Goal: Check status: Check status

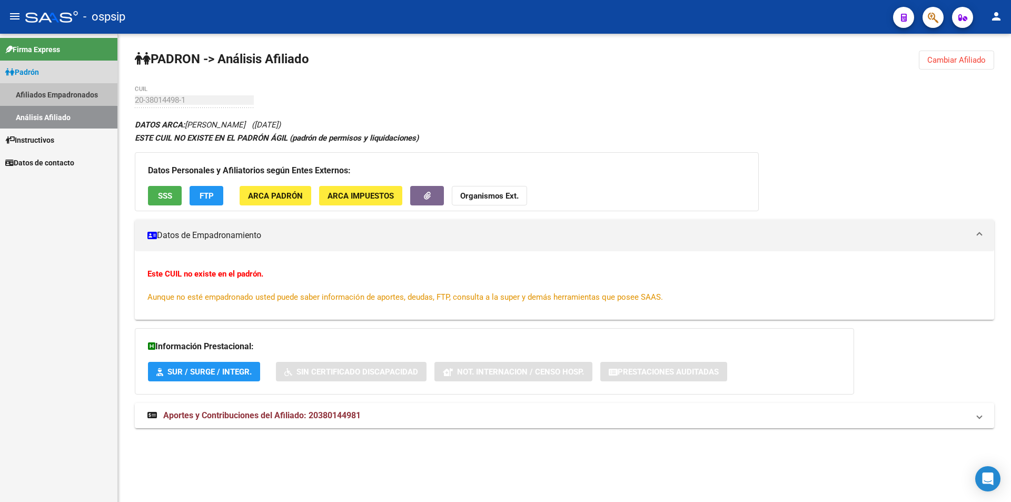
click at [46, 93] on link "Afiliados Empadronados" at bounding box center [58, 94] width 117 height 23
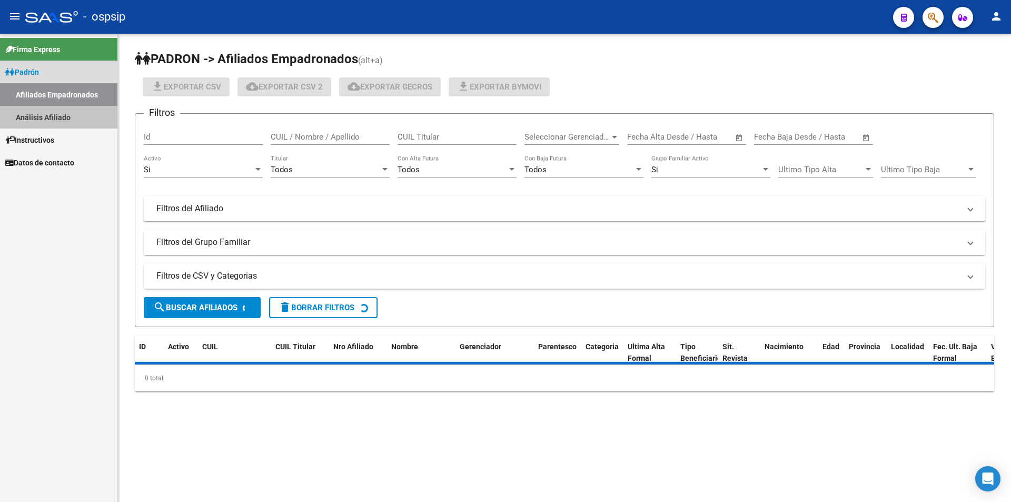
click at [57, 118] on link "Análisis Afiliado" at bounding box center [58, 117] width 117 height 23
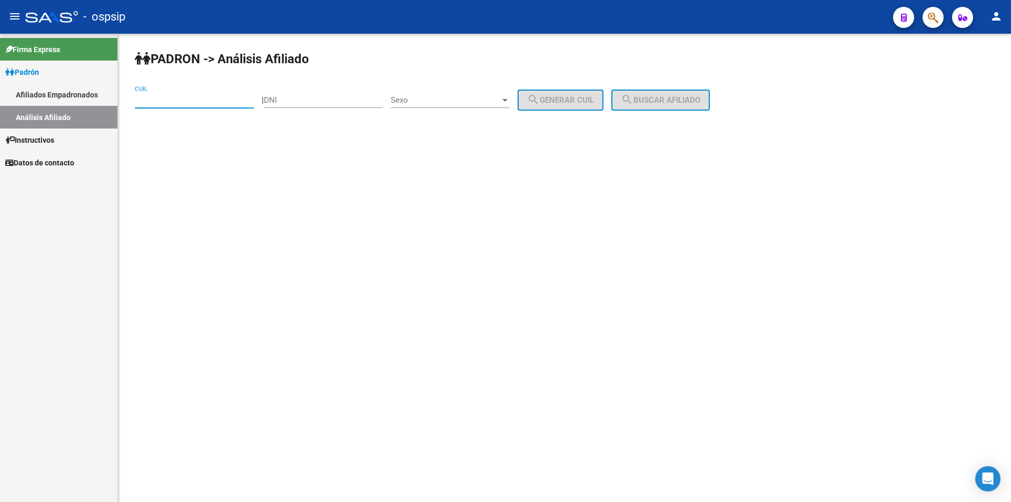
click at [148, 103] on input "CUIL" at bounding box center [194, 99] width 119 height 9
paste input "27-28319787-0"
type input "27-28319787-0"
click at [697, 93] on button "search Buscar afiliado" at bounding box center [661, 100] width 99 height 21
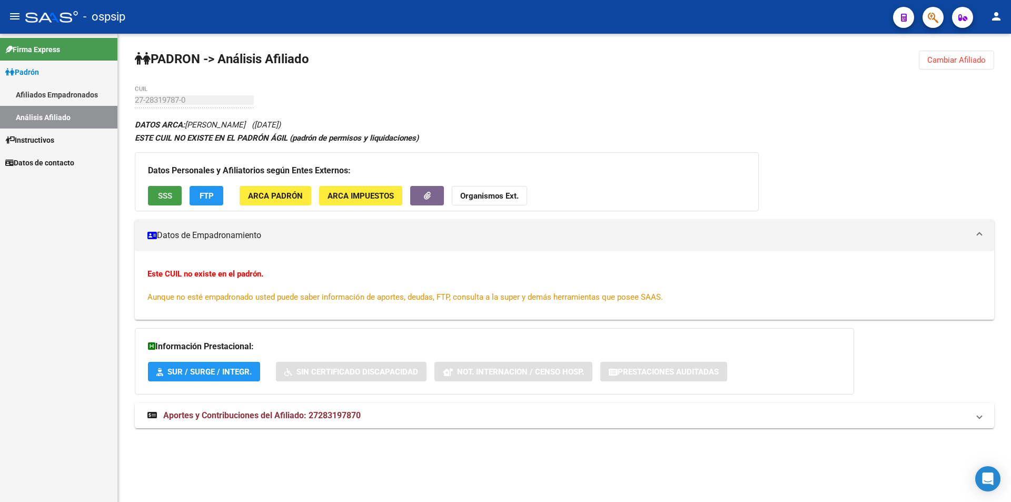
click at [165, 191] on span "SSS" at bounding box center [165, 195] width 14 height 9
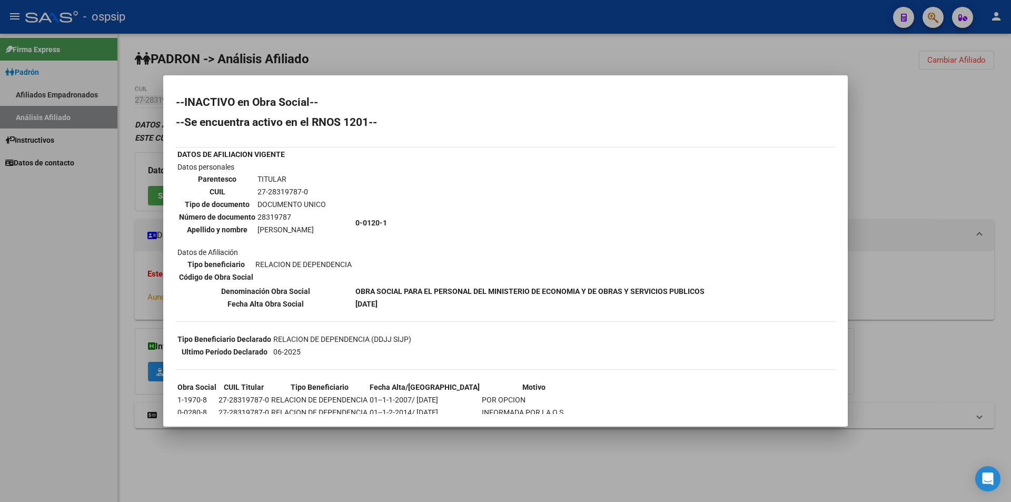
click at [481, 50] on div at bounding box center [505, 251] width 1011 height 502
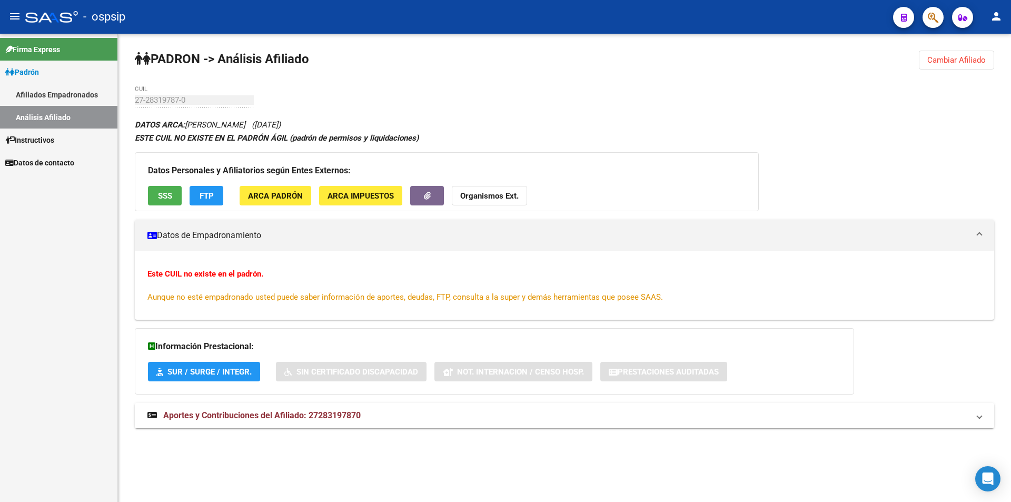
click at [50, 75] on link "Padrón" at bounding box center [58, 72] width 117 height 23
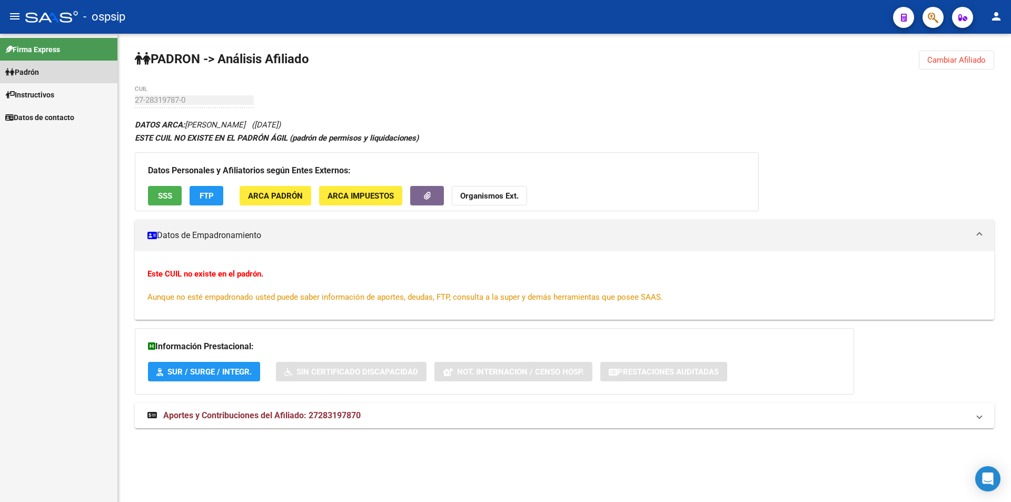
click at [39, 69] on span "Padrón" at bounding box center [22, 72] width 34 height 12
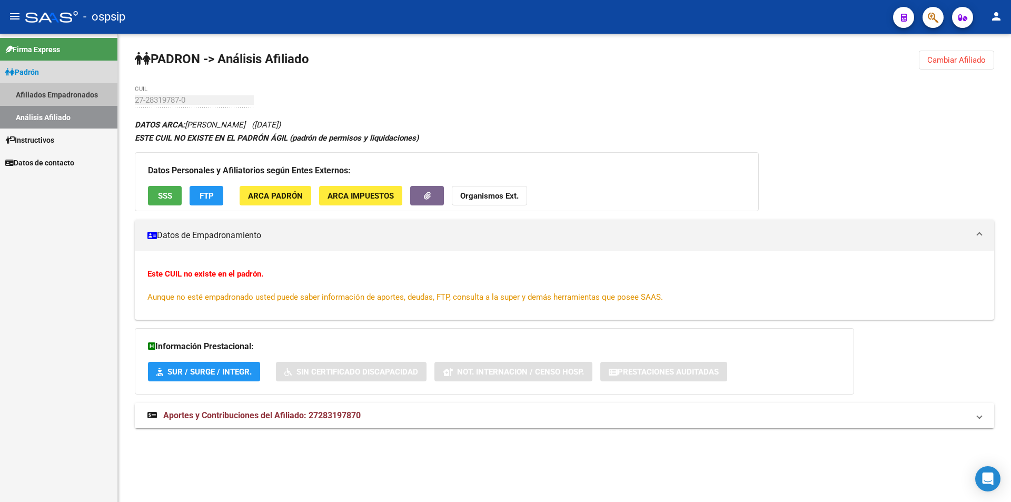
click at [55, 92] on link "Afiliados Empadronados" at bounding box center [58, 94] width 117 height 23
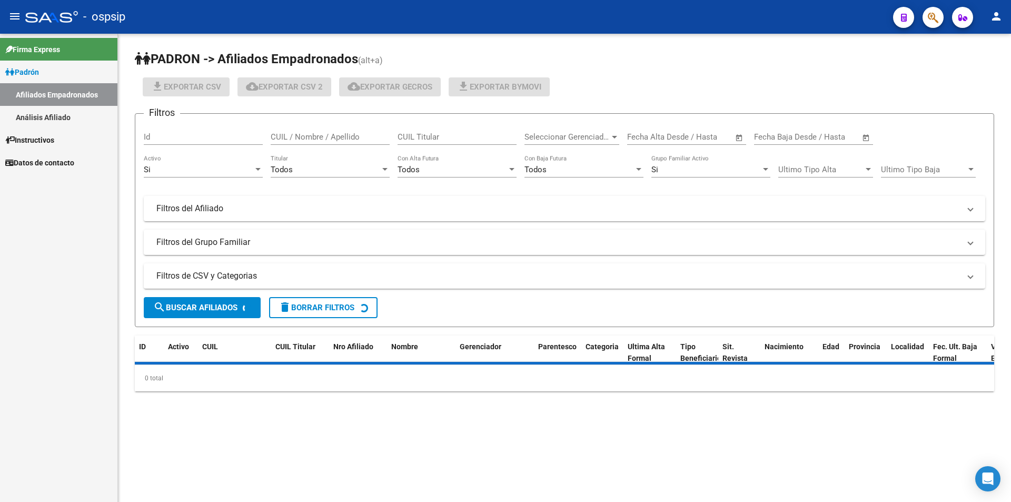
click at [63, 111] on link "Análisis Afiliado" at bounding box center [58, 117] width 117 height 23
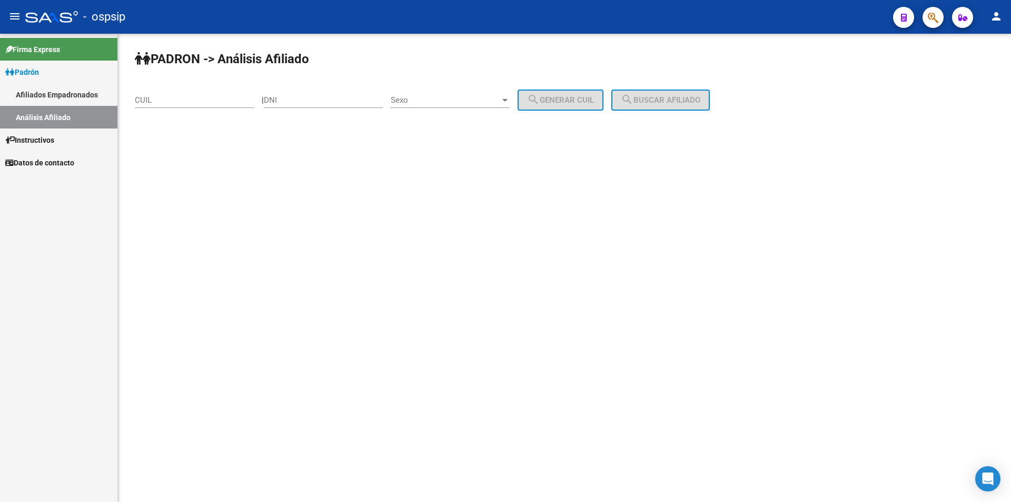
click at [149, 103] on input "CUIL" at bounding box center [194, 99] width 119 height 9
paste input "27-40941724-3"
type input "27-40941724-3"
click at [701, 106] on button "search Buscar afiliado" at bounding box center [661, 100] width 99 height 21
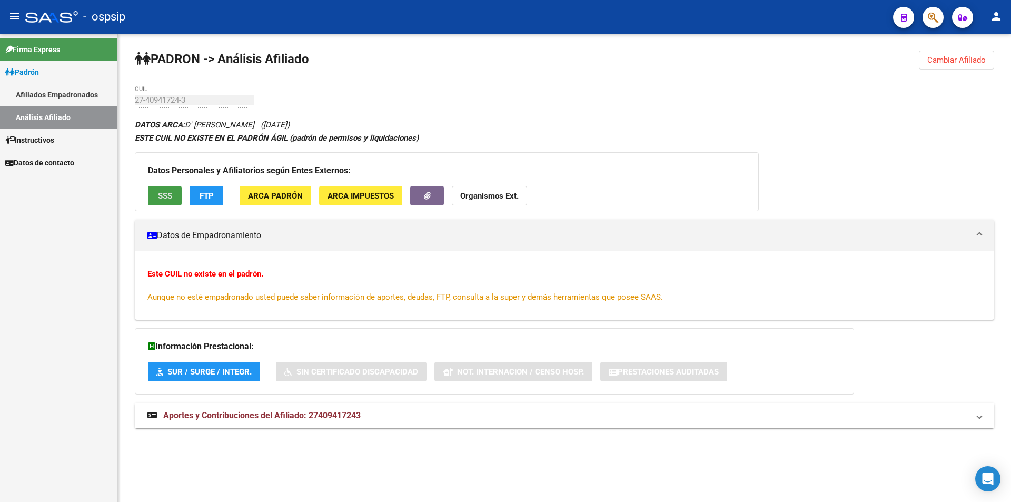
click at [166, 194] on span "SSS" at bounding box center [165, 195] width 14 height 9
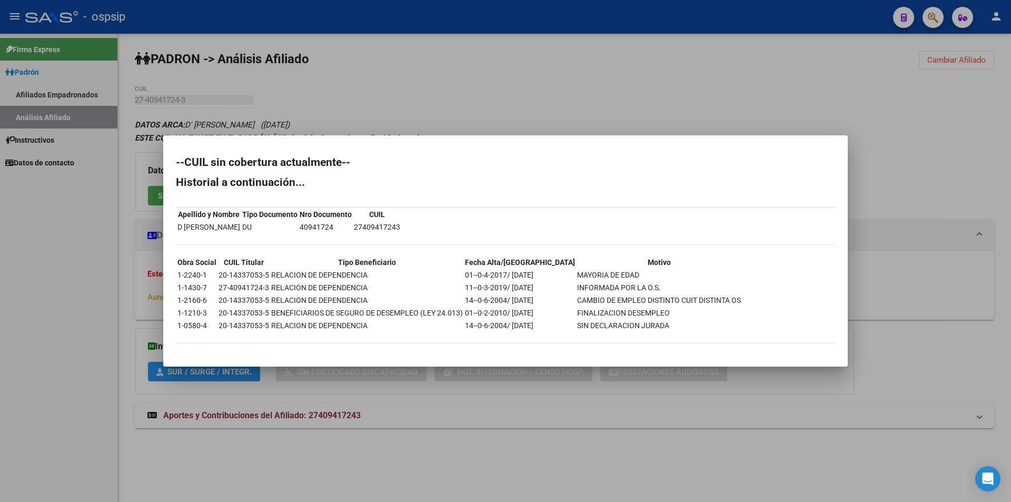
click at [141, 127] on div at bounding box center [505, 251] width 1011 height 502
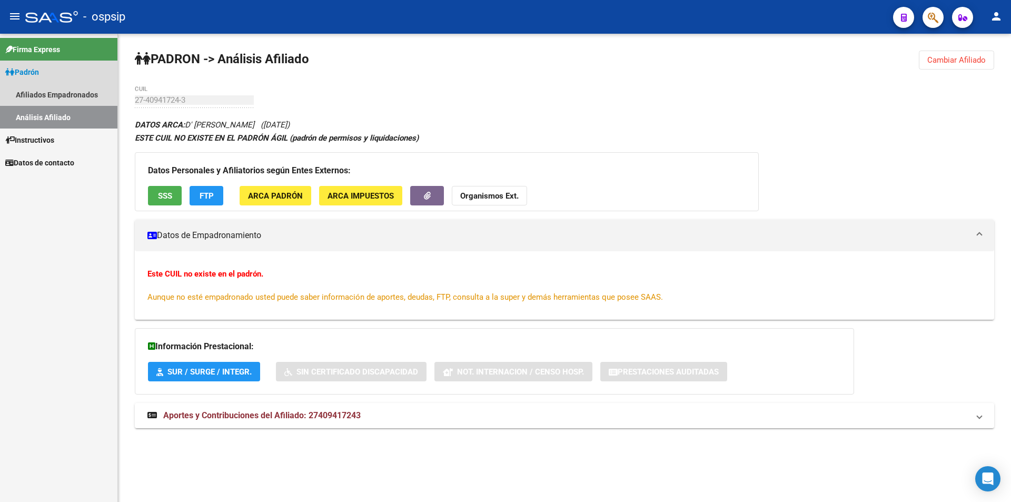
click at [45, 118] on link "Análisis Afiliado" at bounding box center [58, 117] width 117 height 23
click at [54, 100] on link "Afiliados Empadronados" at bounding box center [58, 94] width 117 height 23
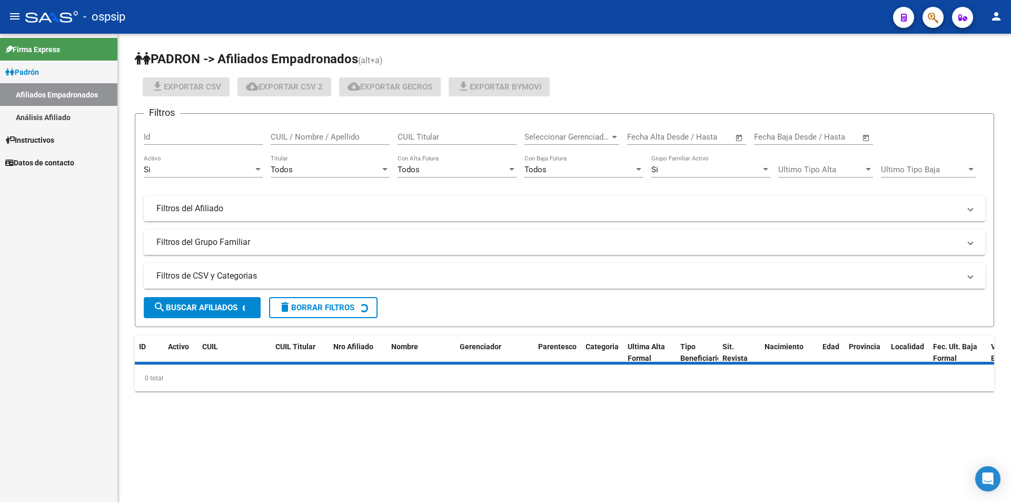
click at [56, 111] on link "Análisis Afiliado" at bounding box center [58, 117] width 117 height 23
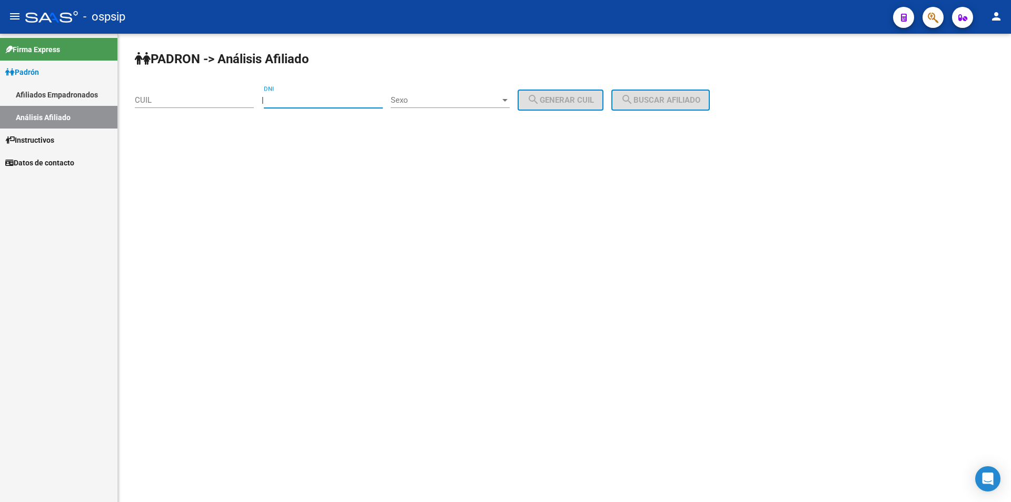
click at [291, 100] on input "DNI" at bounding box center [323, 99] width 119 height 9
paste input "25779127"
type input "25779127"
click at [425, 105] on div "Sexo Sexo" at bounding box center [450, 96] width 119 height 23
click at [421, 102] on span "Masculino" at bounding box center [461, 101] width 119 height 24
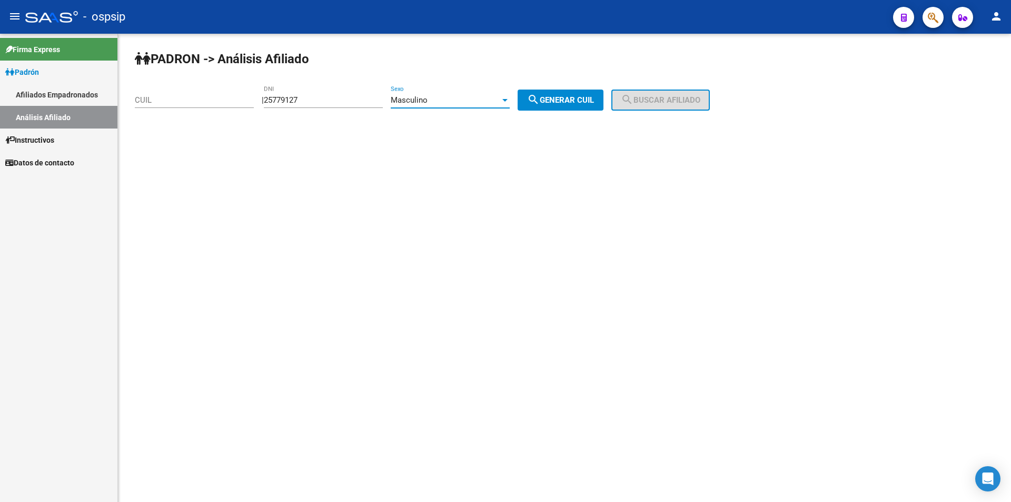
click at [576, 101] on span "search Generar CUIL" at bounding box center [560, 99] width 67 height 9
type input "20-25779127-1"
click at [657, 105] on button "search Buscar afiliado" at bounding box center [661, 100] width 99 height 21
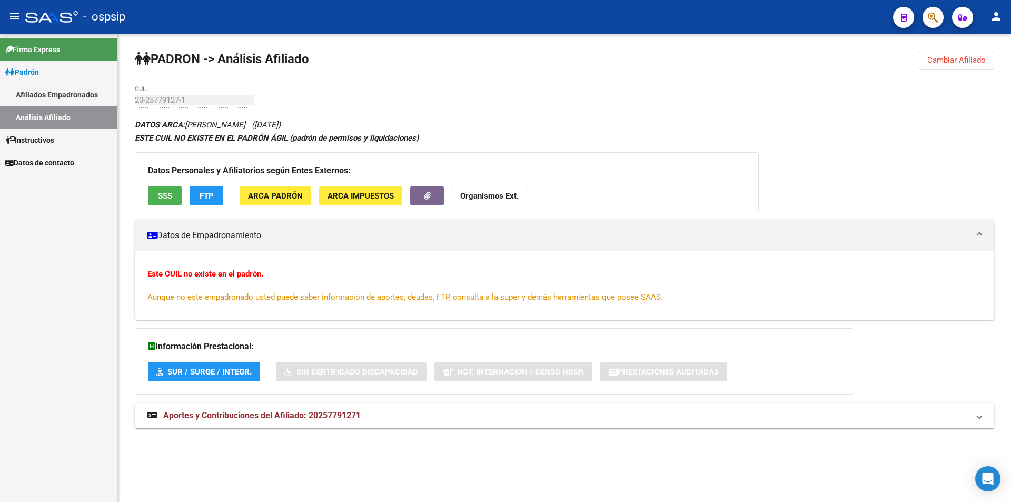
click at [173, 191] on button "SSS" at bounding box center [165, 195] width 34 height 19
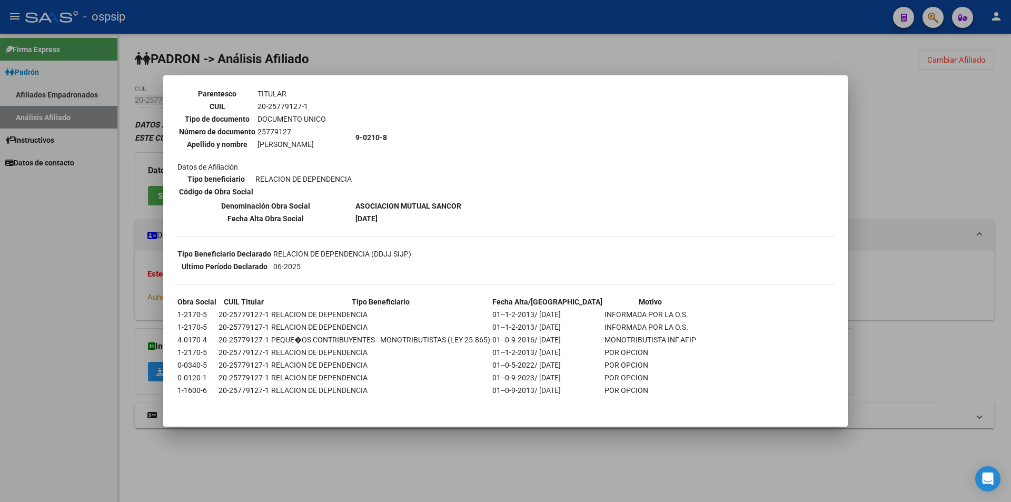
scroll to position [90, 0]
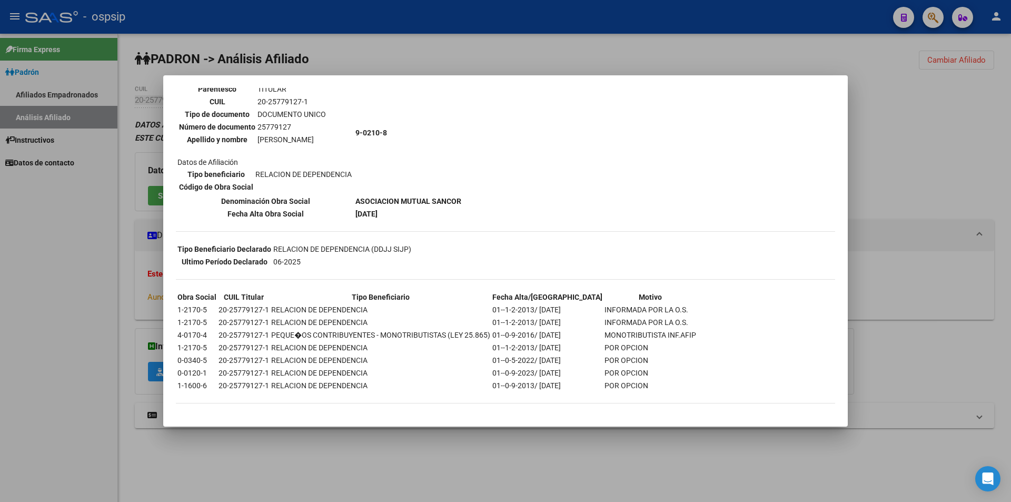
click at [36, 301] on div at bounding box center [505, 251] width 1011 height 502
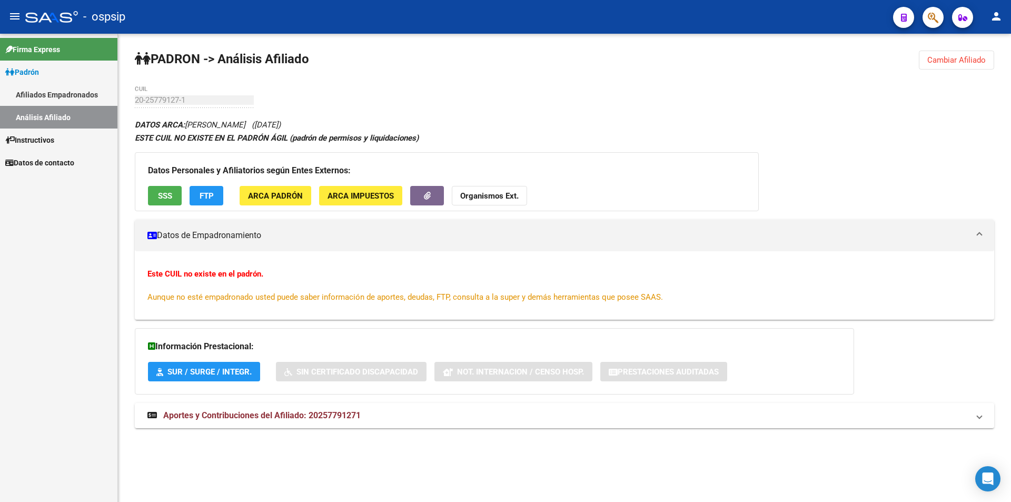
click at [35, 93] on link "Afiliados Empadronados" at bounding box center [58, 94] width 117 height 23
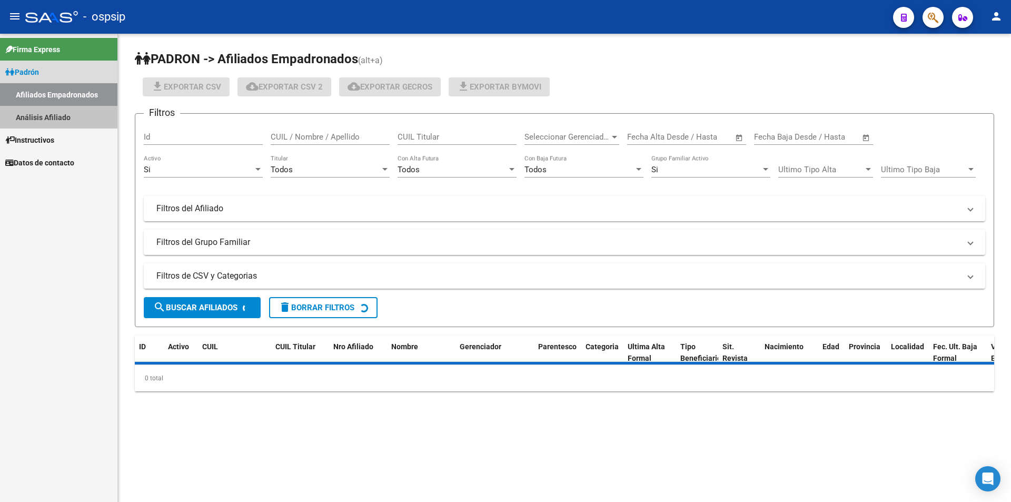
click at [49, 116] on link "Análisis Afiliado" at bounding box center [58, 117] width 117 height 23
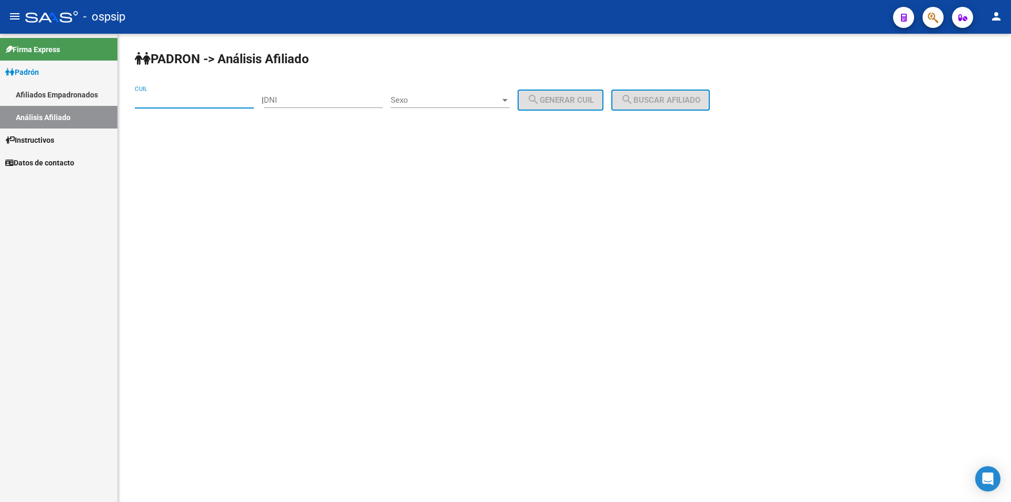
click at [174, 102] on input "CUIL" at bounding box center [194, 99] width 119 height 9
paste input "20-30085713-3"
type input "20-30085713-3"
click at [677, 98] on span "search Buscar afiliado" at bounding box center [661, 99] width 80 height 9
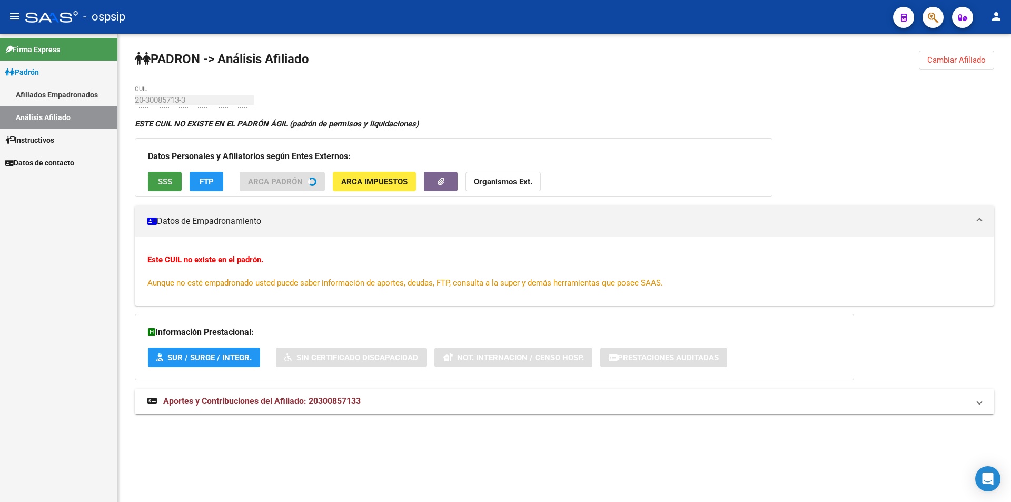
click at [158, 179] on span "SSS" at bounding box center [165, 181] width 14 height 9
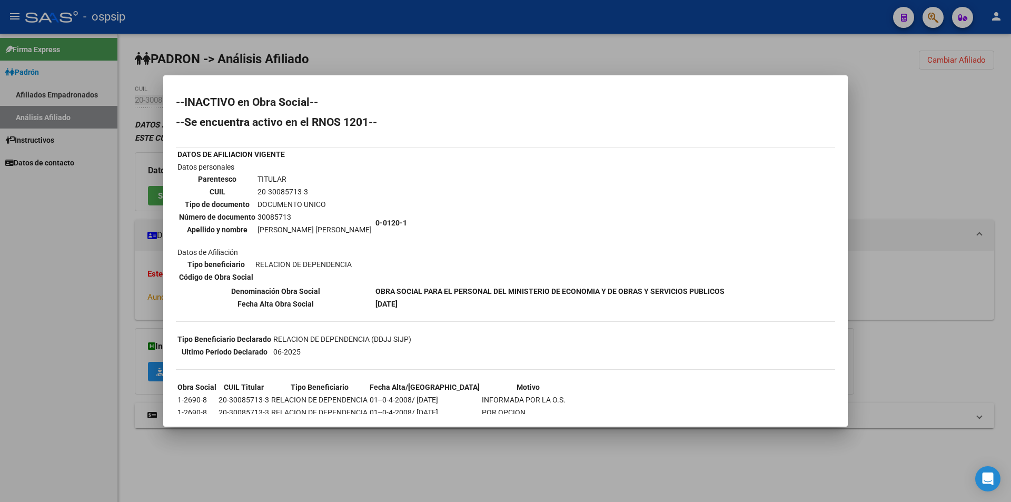
drag, startPoint x: 1, startPoint y: 228, endPoint x: 10, endPoint y: 176, distance: 52.4
click at [1, 227] on div at bounding box center [505, 251] width 1011 height 502
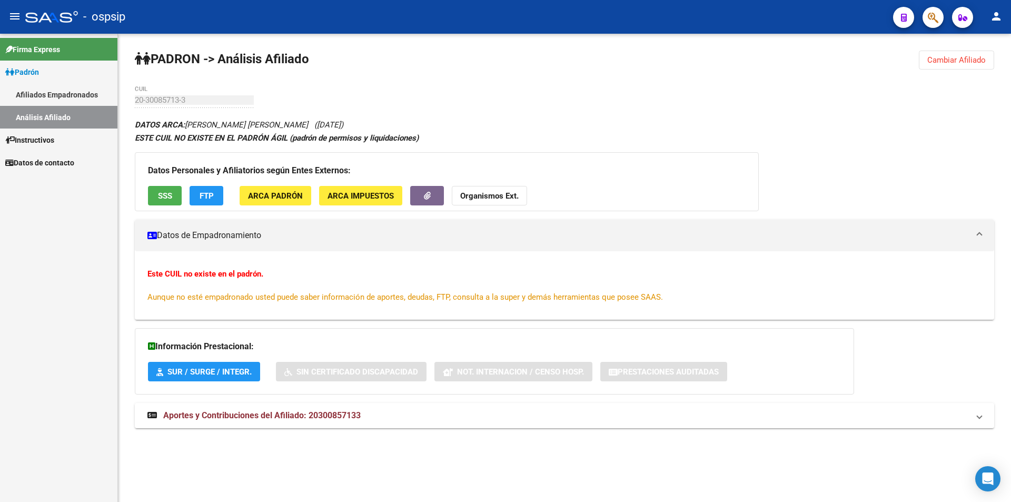
click at [42, 119] on link "Análisis Afiliado" at bounding box center [58, 117] width 117 height 23
click at [48, 121] on link "Análisis Afiliado" at bounding box center [58, 117] width 117 height 23
click at [45, 117] on link "Análisis Afiliado" at bounding box center [58, 117] width 117 height 23
click at [43, 89] on link "Afiliados Empadronados" at bounding box center [58, 94] width 117 height 23
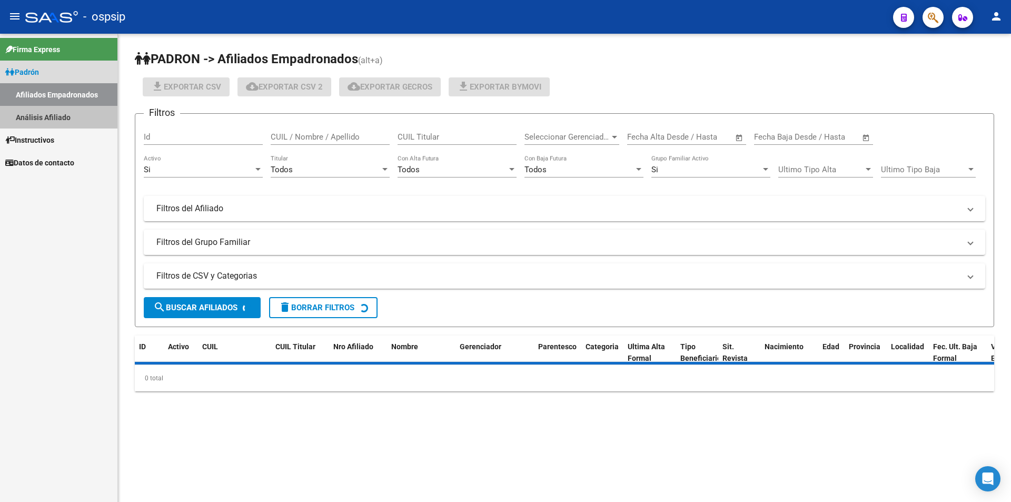
click at [42, 110] on link "Análisis Afiliado" at bounding box center [58, 117] width 117 height 23
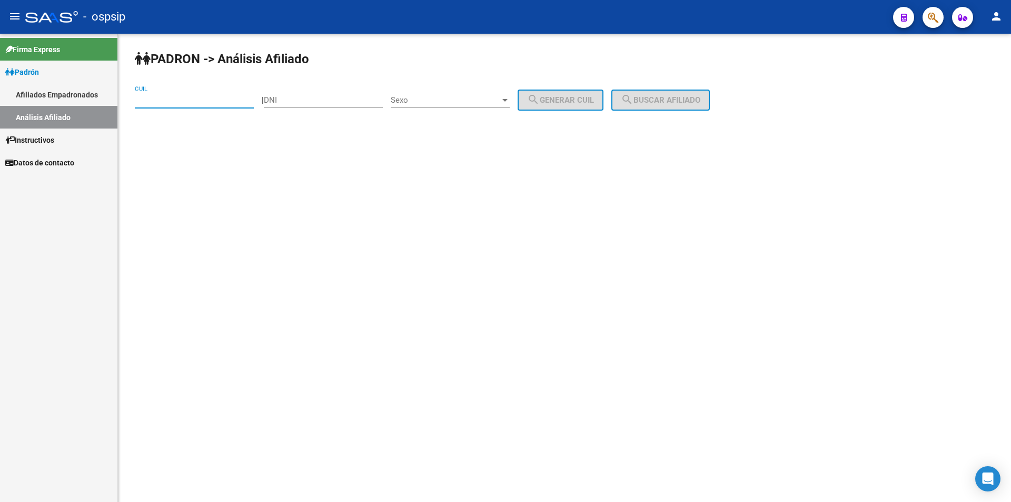
click at [164, 98] on input "CUIL" at bounding box center [194, 99] width 119 height 9
type input "23-33608369-9"
click at [648, 103] on span "search Buscar afiliado" at bounding box center [661, 99] width 80 height 9
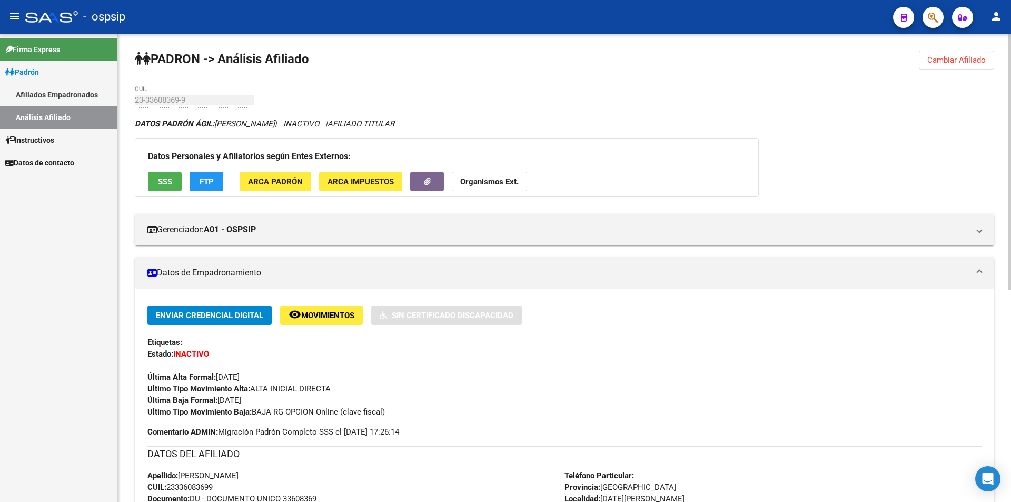
click at [175, 187] on button "SSS" at bounding box center [165, 181] width 34 height 19
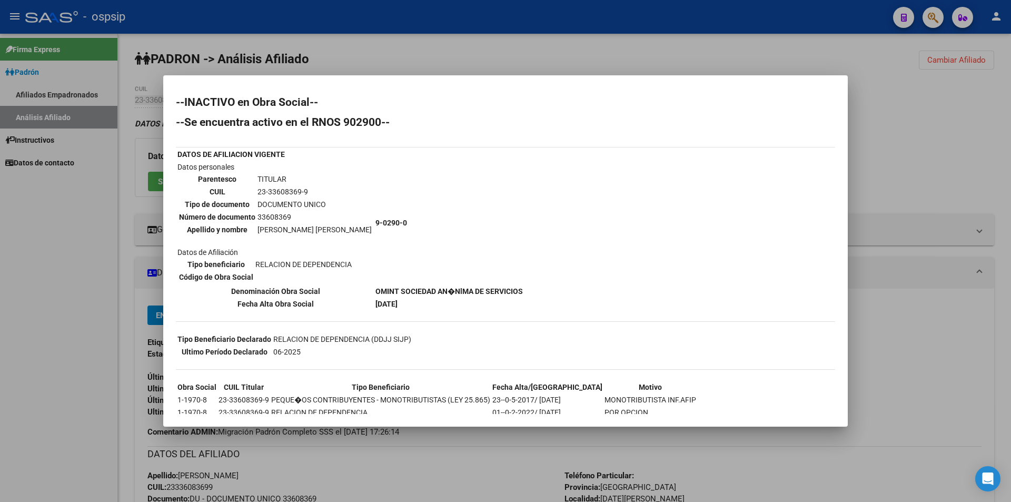
scroll to position [40, 0]
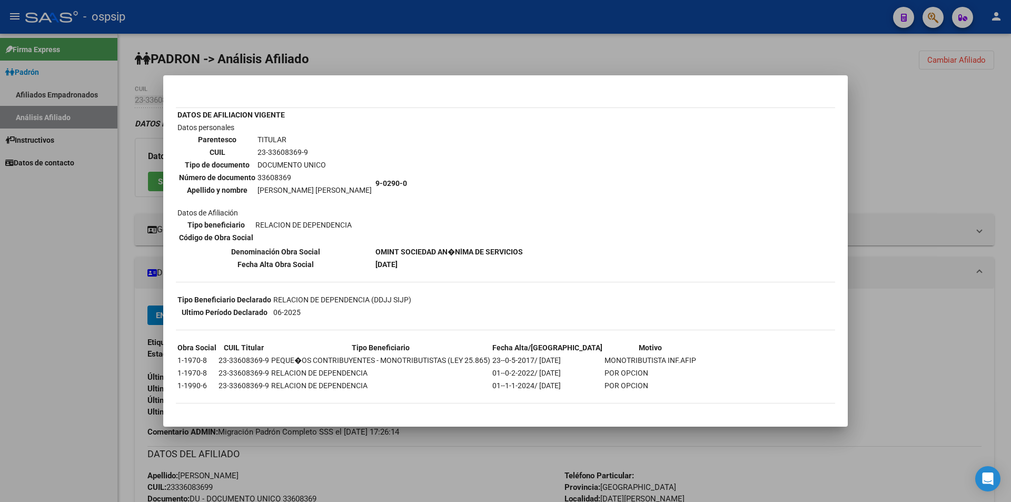
click at [334, 67] on div at bounding box center [505, 251] width 1011 height 502
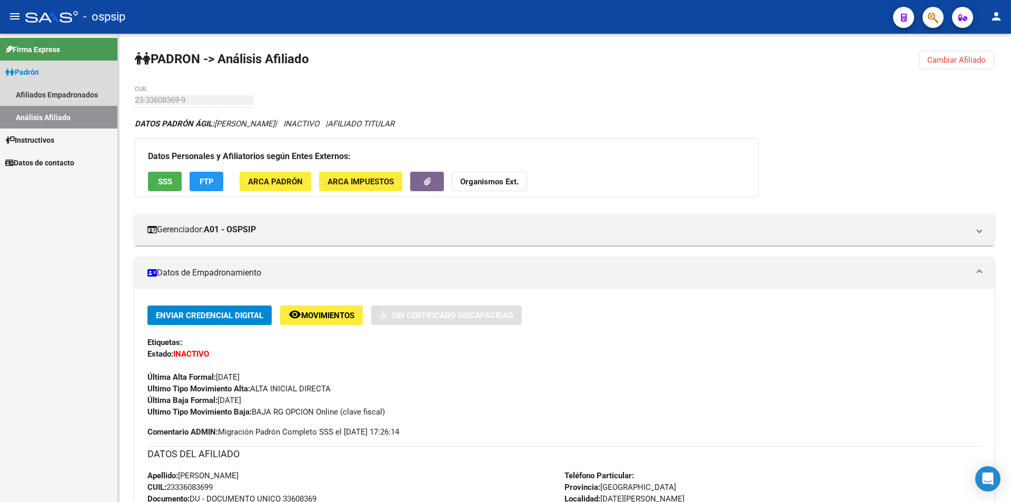
click at [54, 119] on link "Análisis Afiliado" at bounding box center [58, 117] width 117 height 23
click at [56, 89] on link "Afiliados Empadronados" at bounding box center [58, 94] width 117 height 23
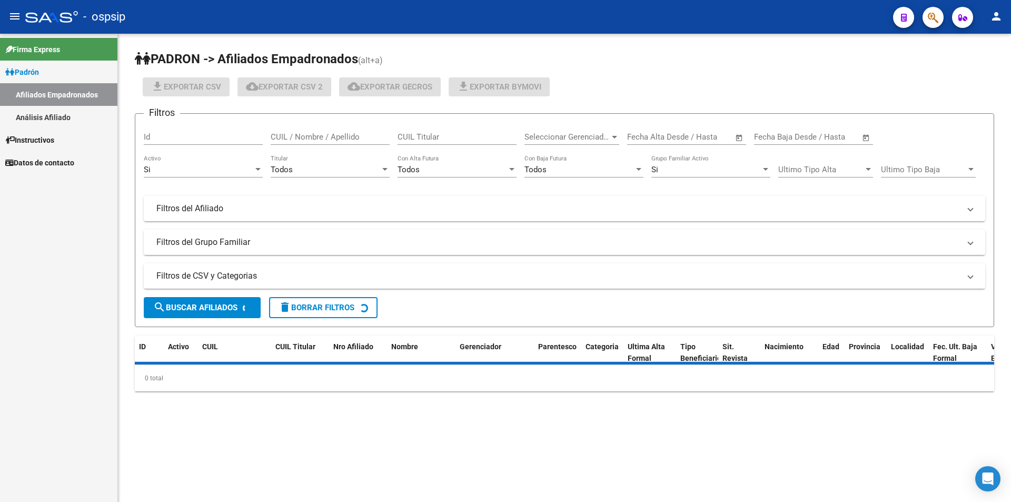
click at [75, 114] on link "Análisis Afiliado" at bounding box center [58, 117] width 117 height 23
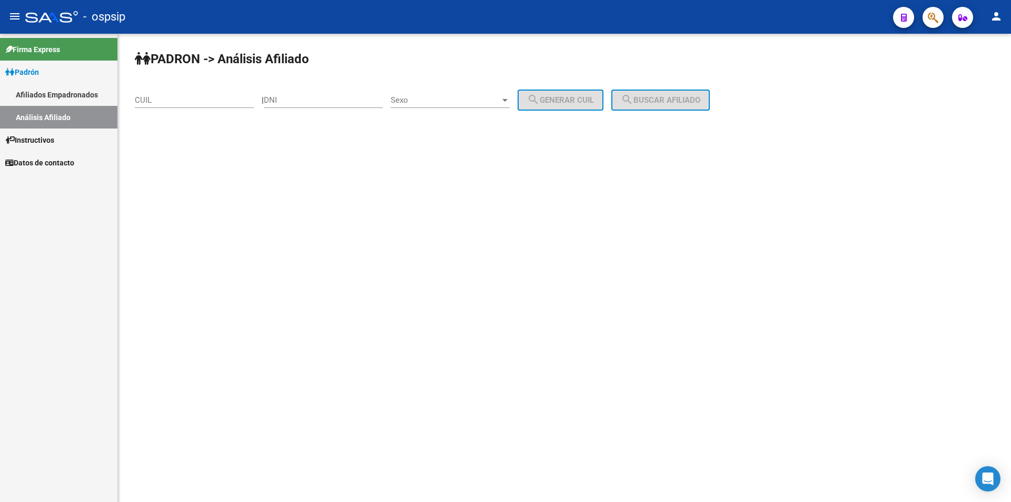
drag, startPoint x: 154, startPoint y: 93, endPoint x: 158, endPoint y: 111, distance: 17.8
click at [154, 97] on div "CUIL" at bounding box center [194, 96] width 119 height 23
type input "20-17131935-9"
click at [670, 90] on div "PADRON -> Análisis Afiliado 20-17131935-9 CUIL | DNI Sexo Sexo search Generar C…" at bounding box center [564, 89] width 893 height 111
click at [670, 93] on button "search Buscar afiliado" at bounding box center [661, 100] width 99 height 21
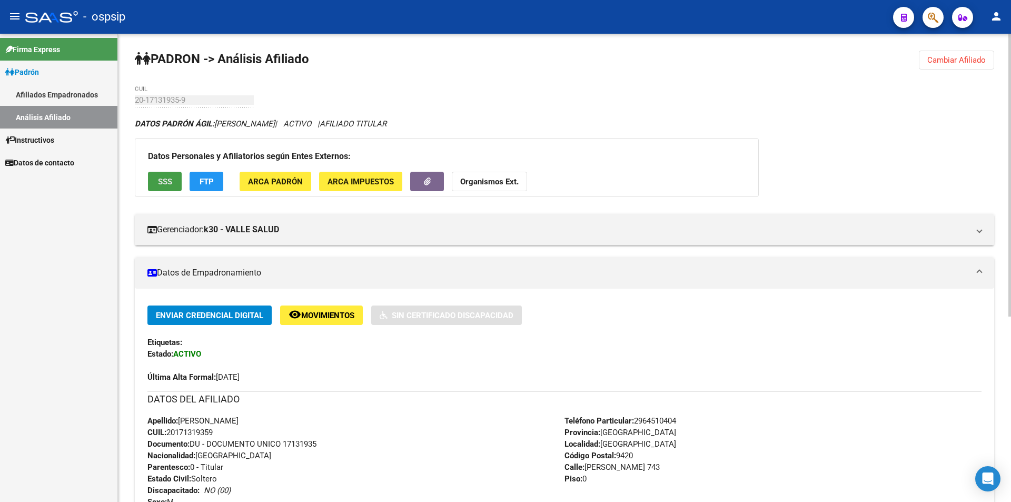
click at [170, 183] on span "SSS" at bounding box center [165, 181] width 14 height 9
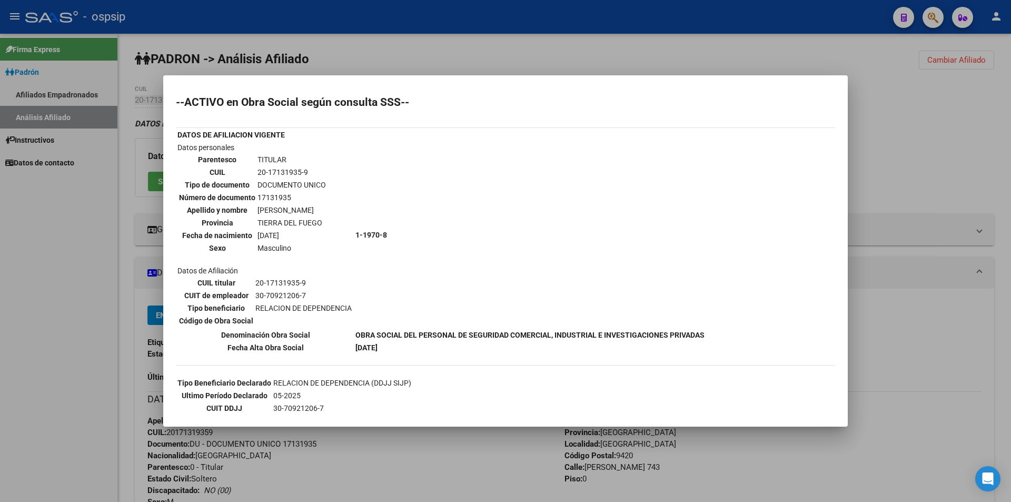
drag, startPoint x: 874, startPoint y: 133, endPoint x: 782, endPoint y: 14, distance: 150.7
click at [874, 133] on div at bounding box center [505, 251] width 1011 height 502
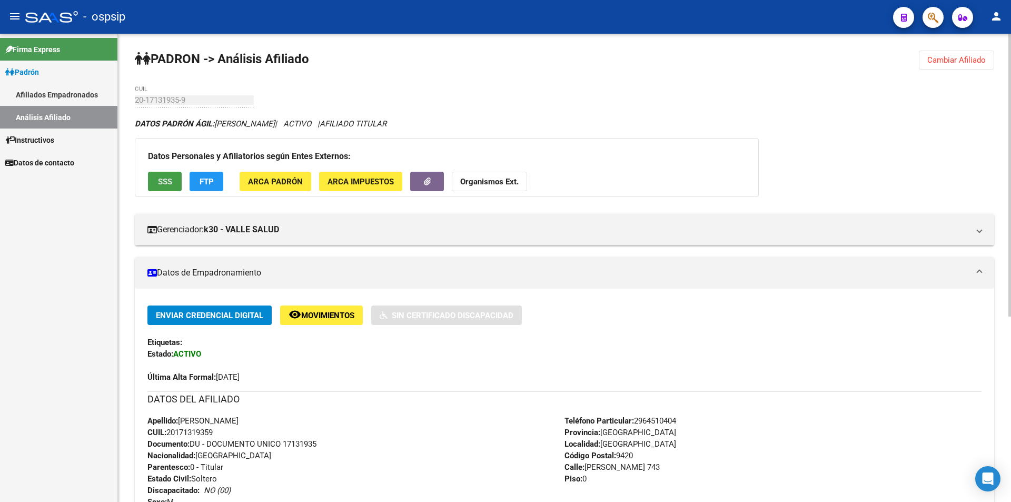
click at [167, 178] on span "SSS" at bounding box center [165, 181] width 14 height 9
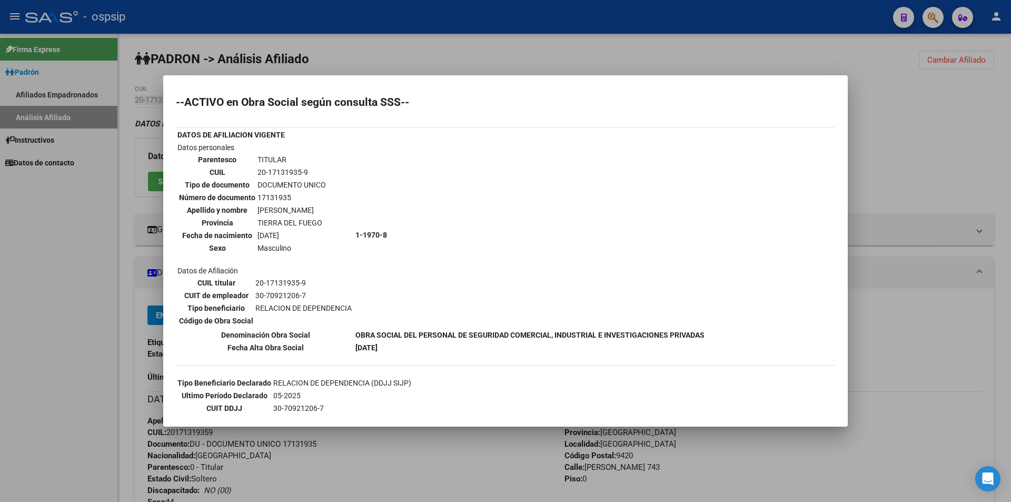
drag, startPoint x: 260, startPoint y: 198, endPoint x: 269, endPoint y: 199, distance: 9.0
click at [269, 199] on td "17131935" at bounding box center [292, 198] width 70 height 12
drag, startPoint x: 258, startPoint y: 196, endPoint x: 293, endPoint y: 200, distance: 35.5
click at [293, 200] on td "17131935" at bounding box center [292, 198] width 70 height 12
copy td "17131935"
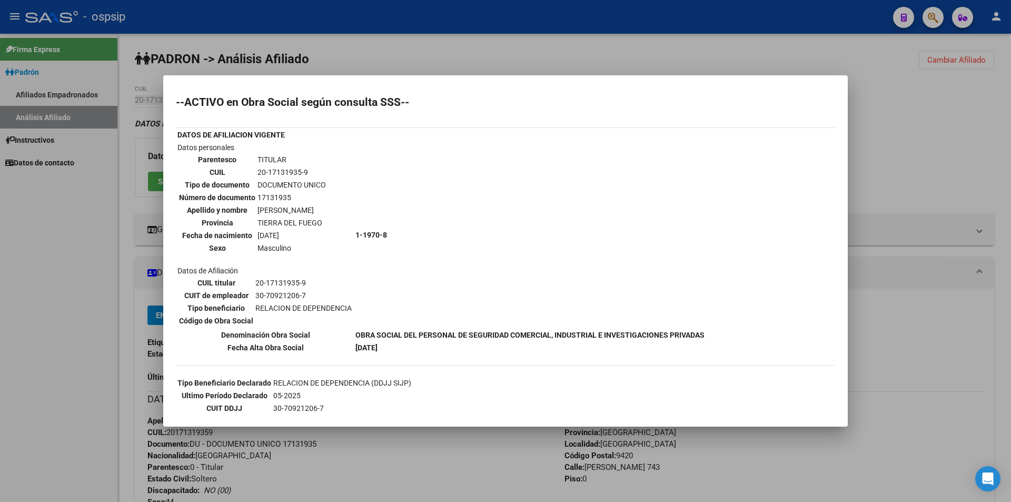
click at [449, 43] on div at bounding box center [505, 251] width 1011 height 502
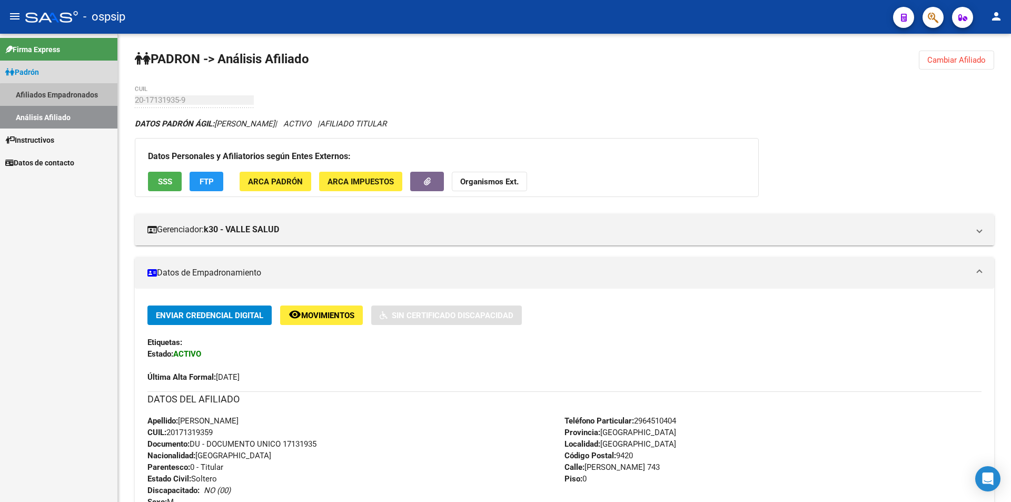
click at [62, 104] on link "Afiliados Empadronados" at bounding box center [58, 94] width 117 height 23
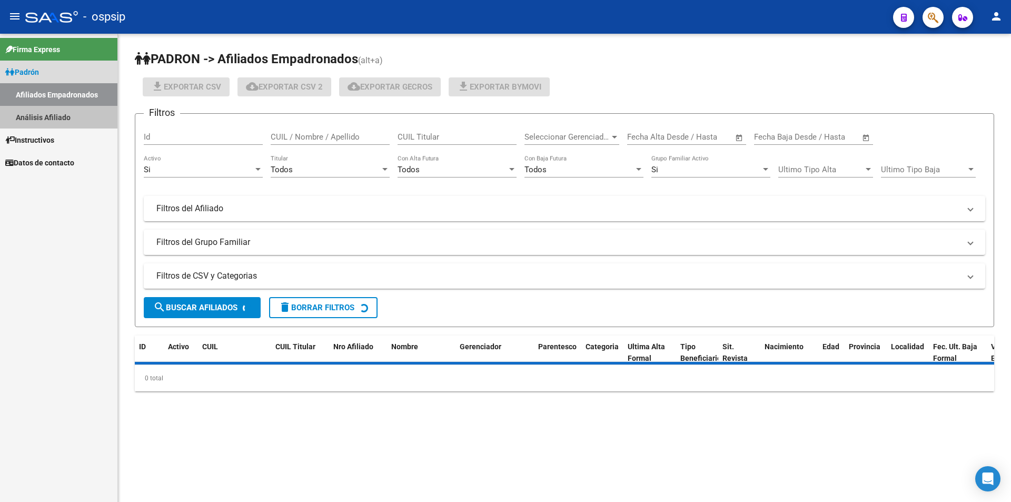
click at [54, 109] on link "Análisis Afiliado" at bounding box center [58, 117] width 117 height 23
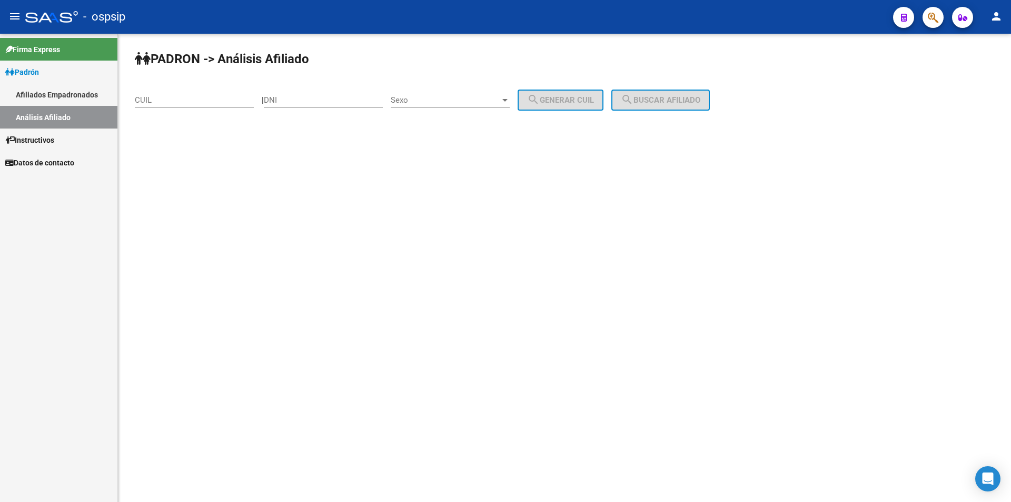
click at [157, 99] on input "CUIL" at bounding box center [194, 99] width 119 height 9
paste input "20-43930598-4"
type input "20-43930598-4"
click at [665, 98] on span "search Buscar afiliado" at bounding box center [661, 99] width 80 height 9
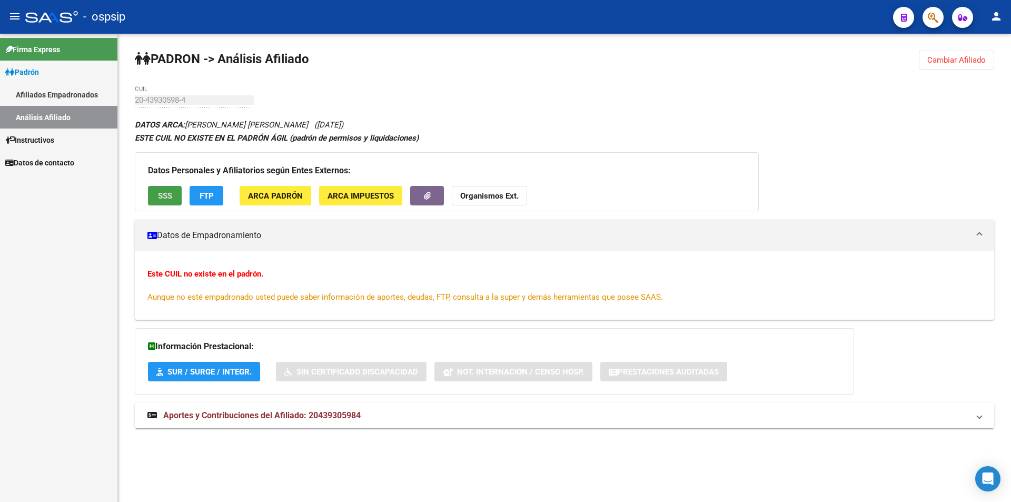
click at [163, 195] on span "SSS" at bounding box center [165, 195] width 14 height 9
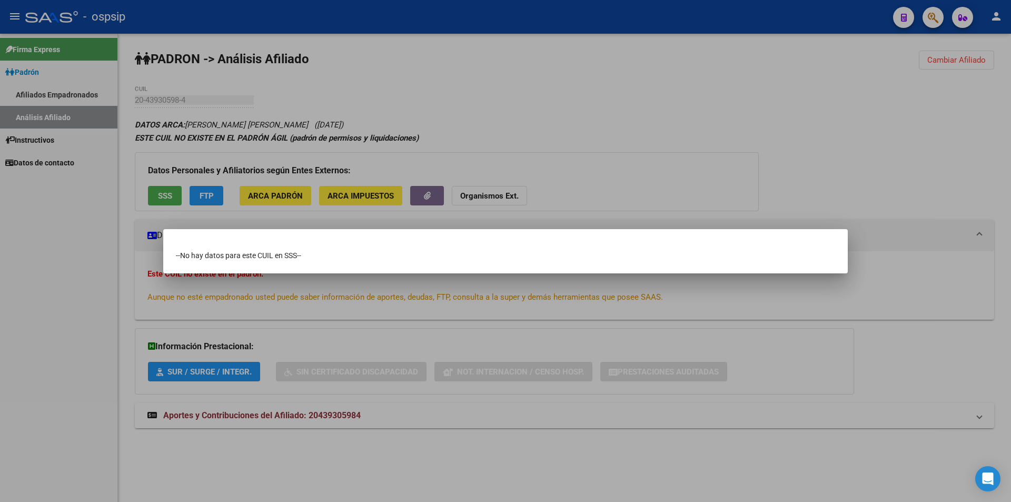
click at [546, 113] on div at bounding box center [505, 251] width 1011 height 502
